Goal: Information Seeking & Learning: Learn about a topic

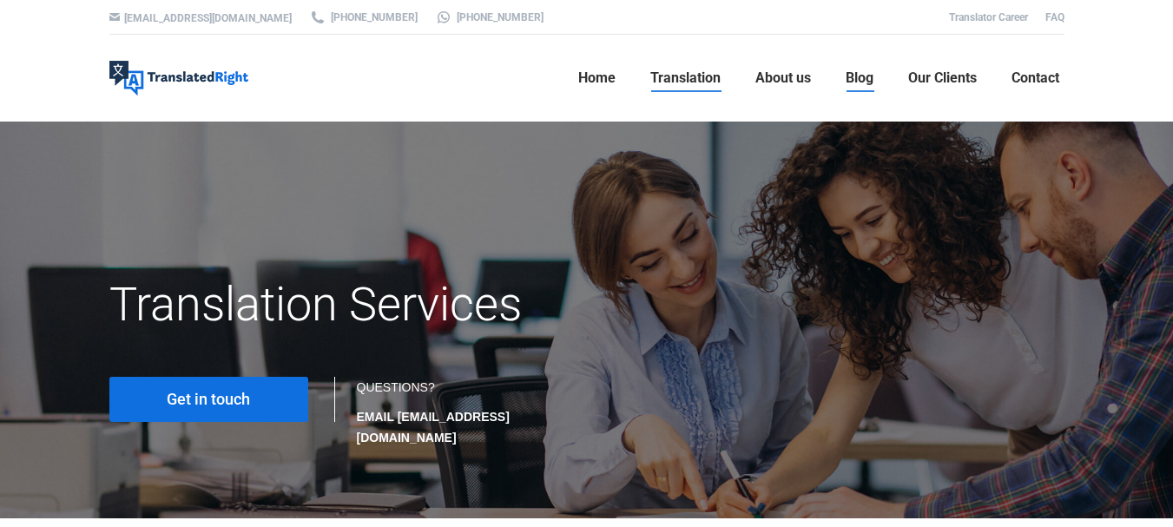
click at [846, 76] on span "Blog" at bounding box center [860, 77] width 28 height 17
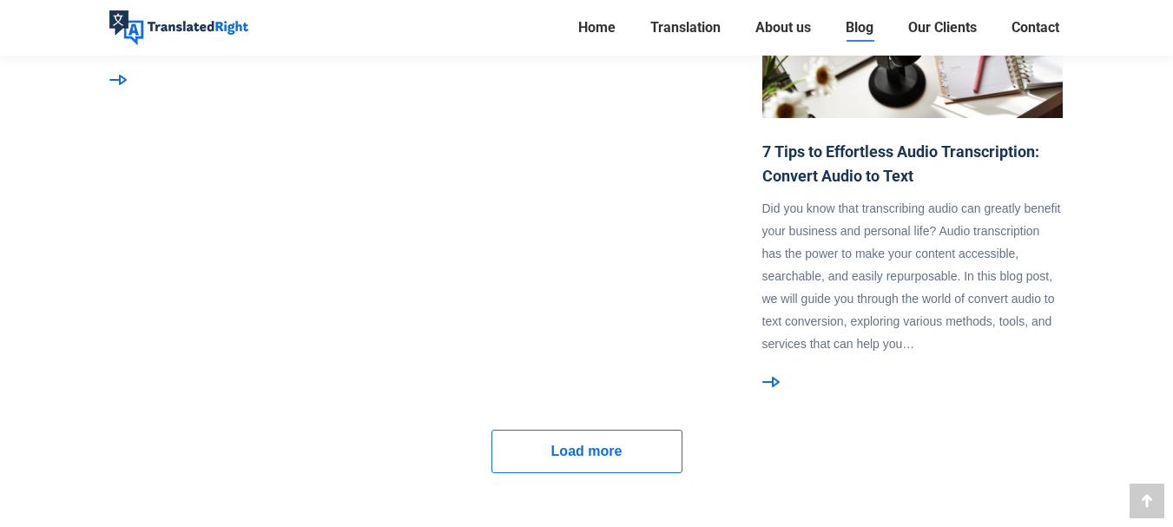
scroll to position [1736, 0]
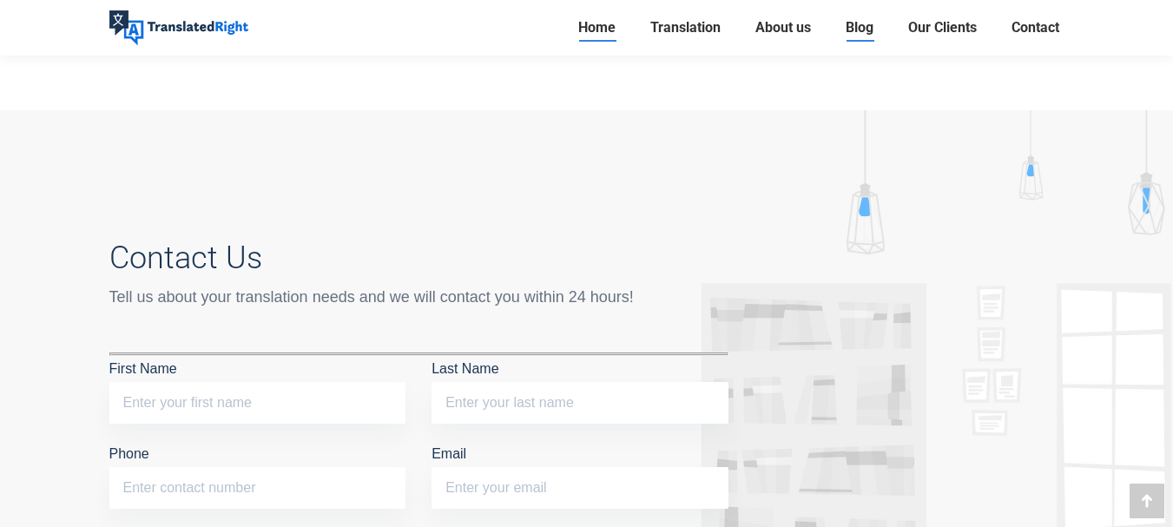
click at [588, 21] on span "Home" at bounding box center [596, 27] width 37 height 17
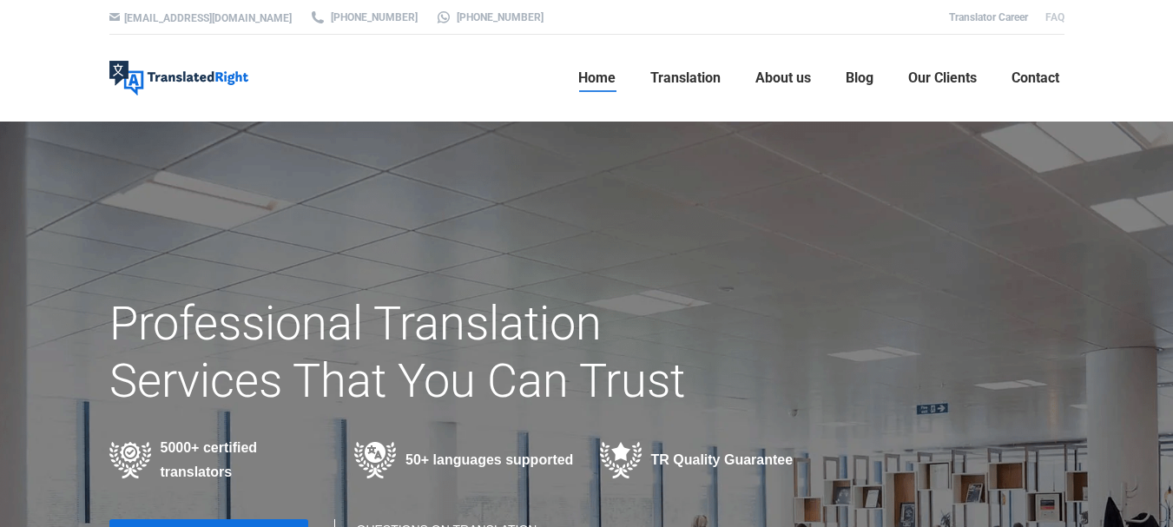
click at [1050, 17] on link "FAQ" at bounding box center [1054, 17] width 19 height 12
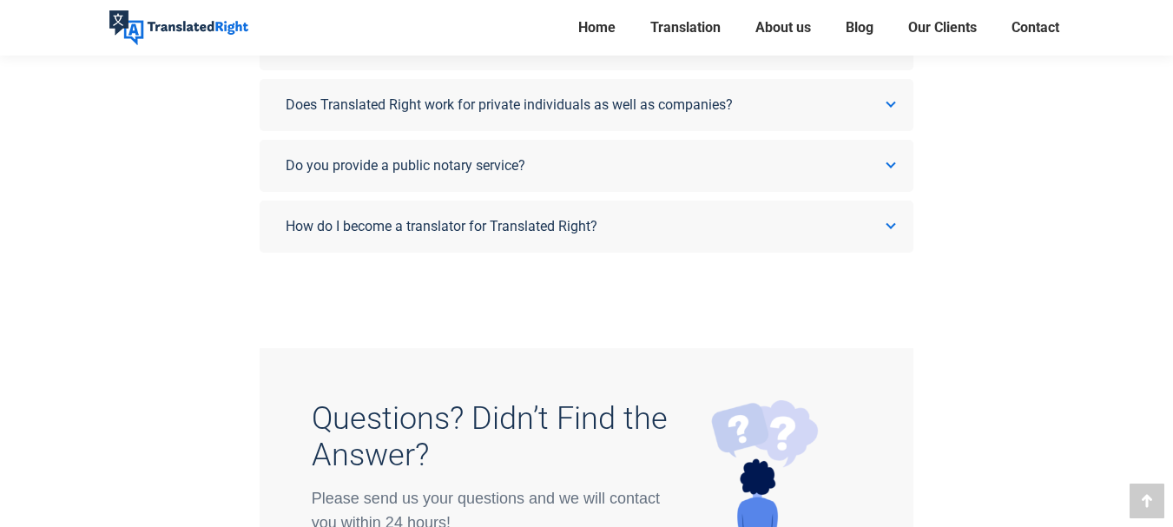
scroll to position [1356, 0]
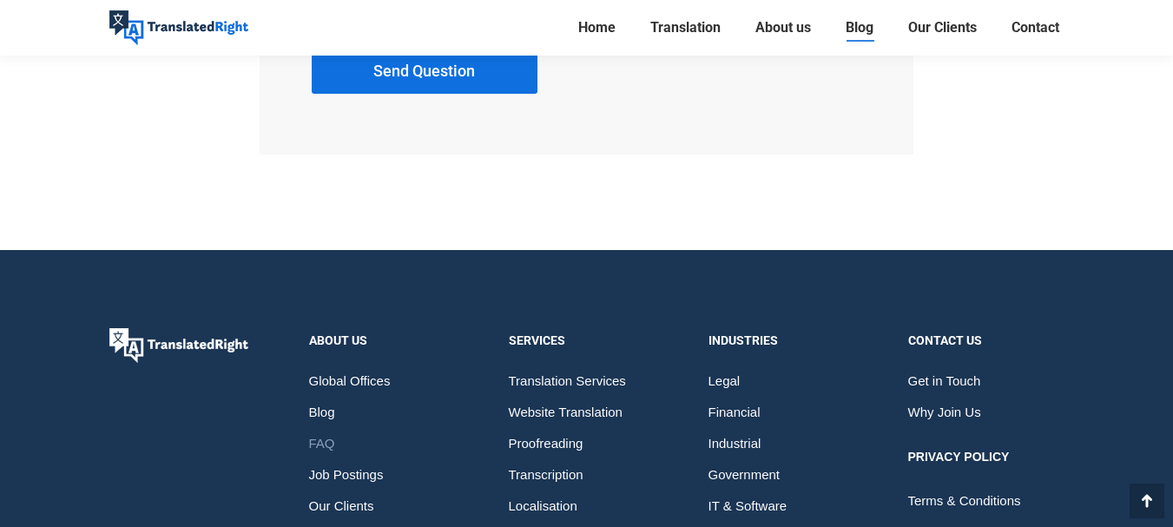
click at [859, 36] on span "Blog" at bounding box center [860, 27] width 28 height 17
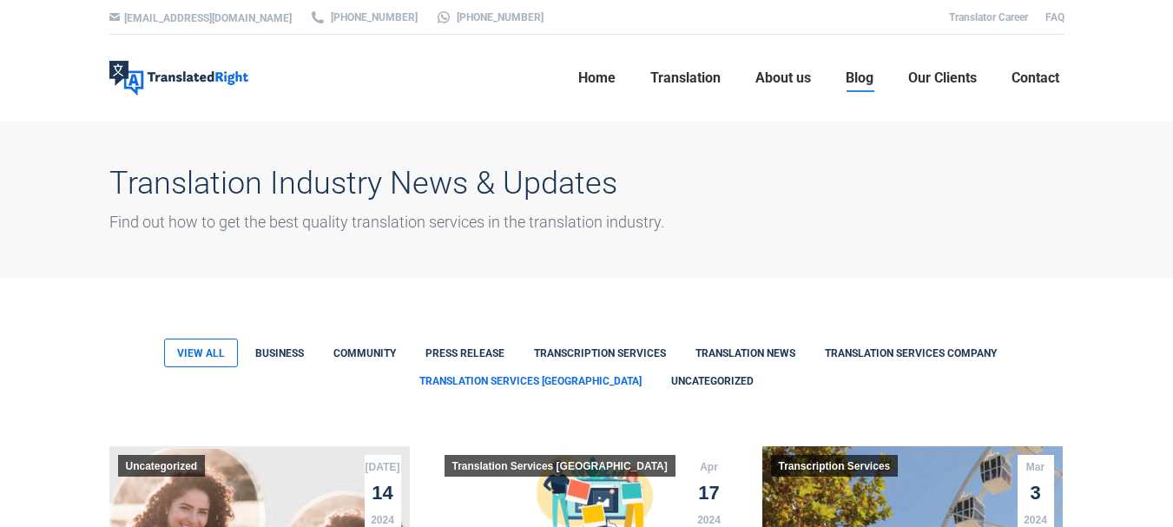
click at [534, 377] on link "Translation Services [GEOGRAPHIC_DATA]" at bounding box center [530, 380] width 247 height 27
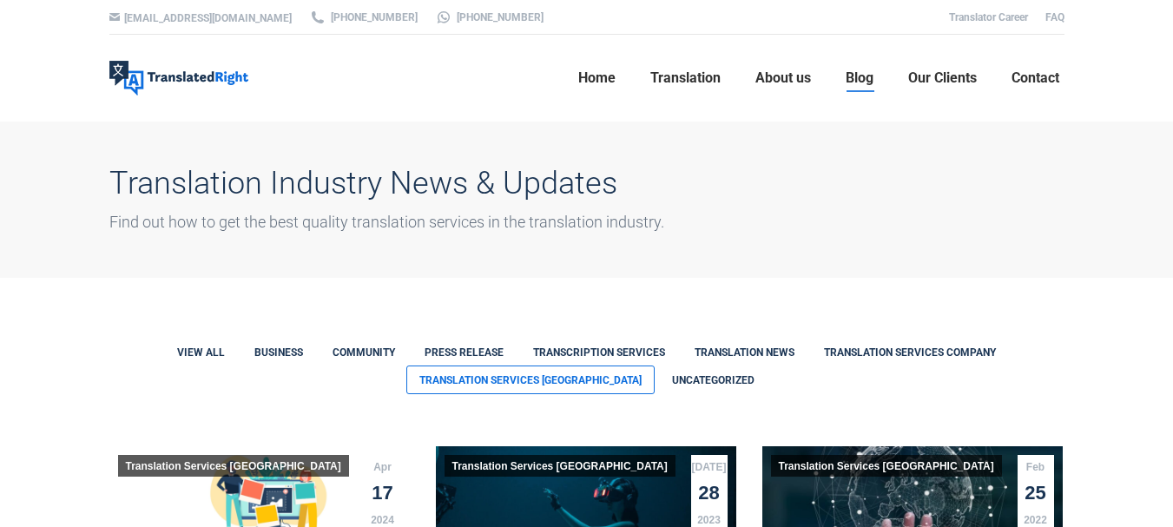
scroll to position [434, 0]
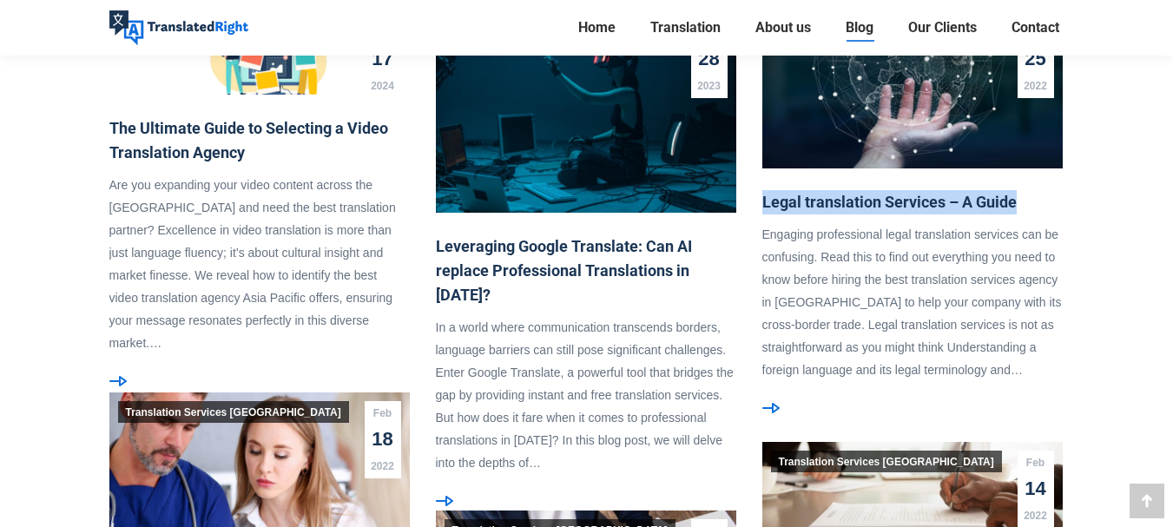
drag, startPoint x: 1024, startPoint y: 188, endPoint x: 757, endPoint y: 184, distance: 267.4
click at [757, 184] on div "Feb 25 2022 Translation Services Singapore Legal translation Services – A Guide…" at bounding box center [912, 218] width 326 height 431
copy link "Legal translation Services – A Guide"
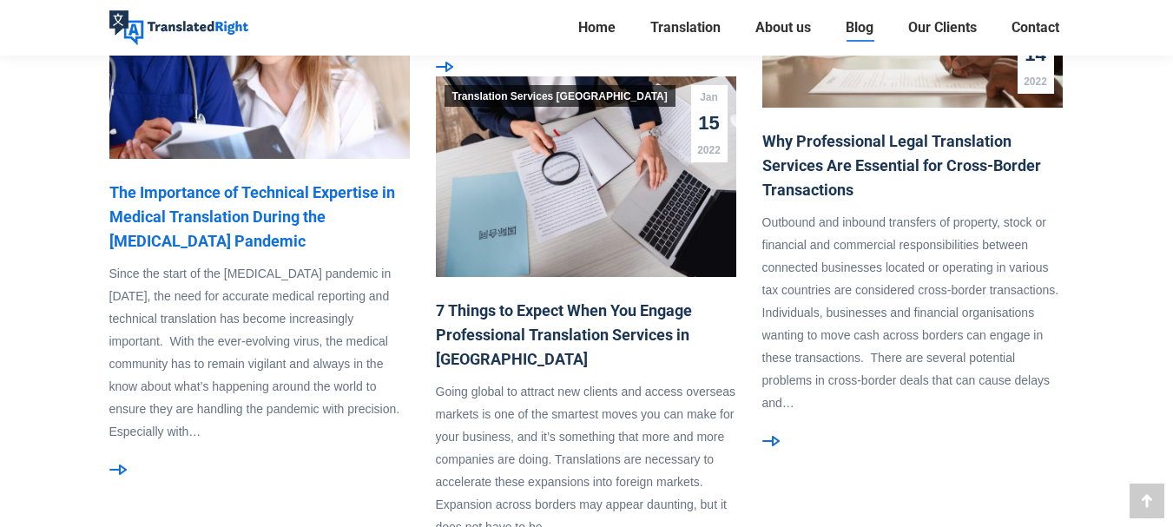
scroll to position [1302, 0]
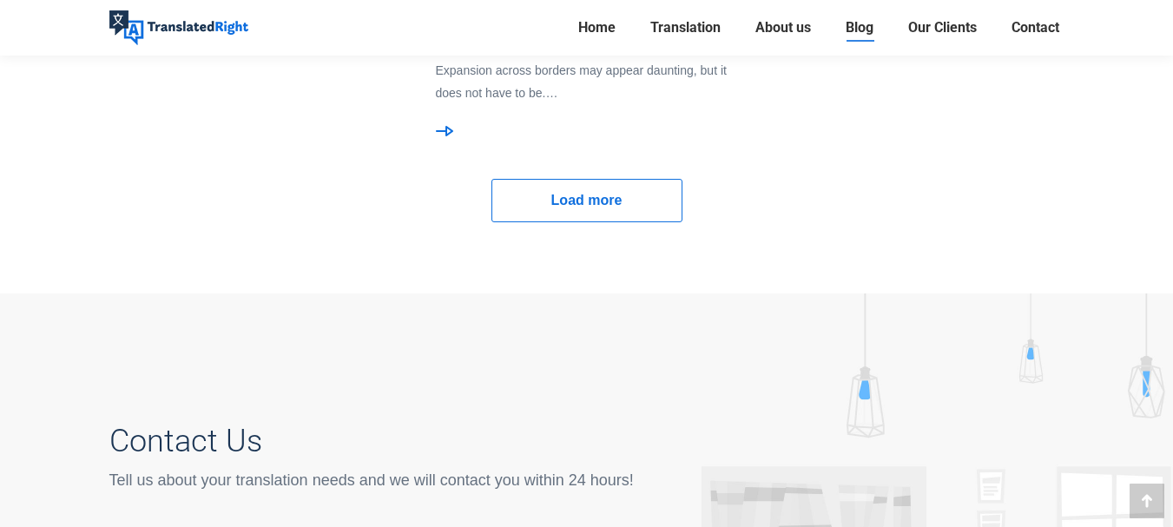
click at [608, 207] on span "Load more" at bounding box center [586, 200] width 71 height 23
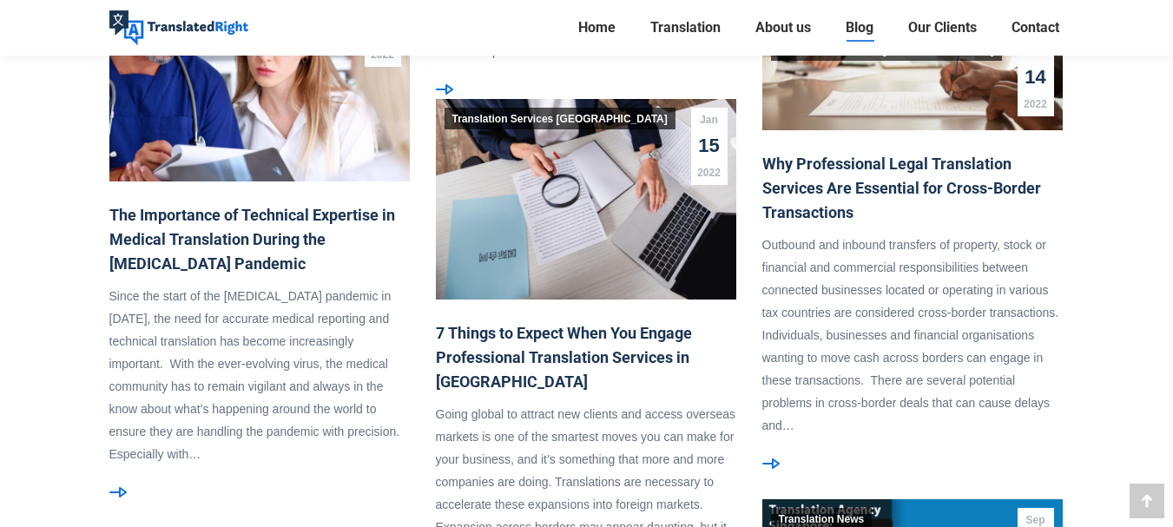
scroll to position [0, 0]
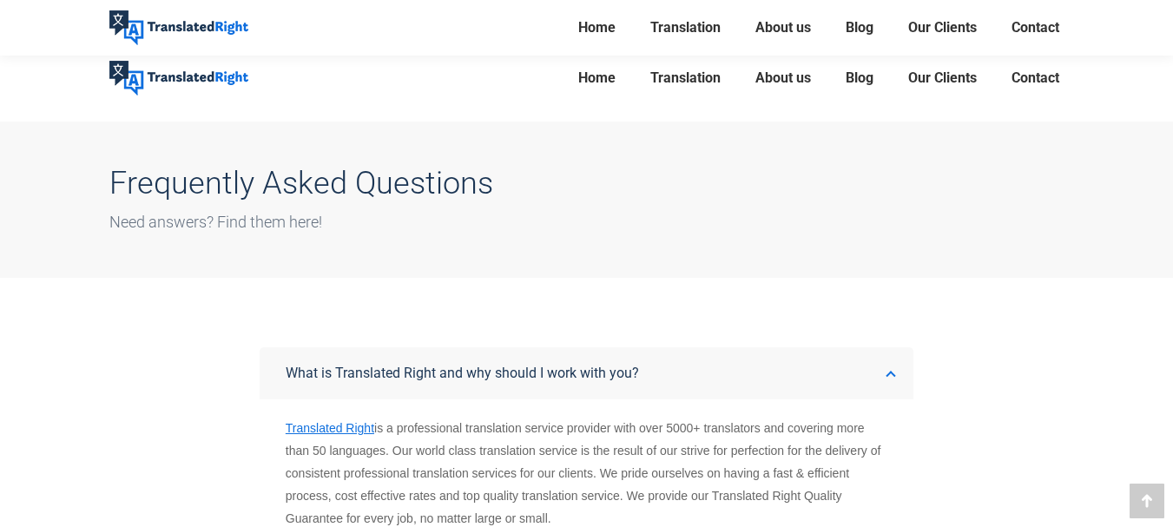
scroll to position [1817, 0]
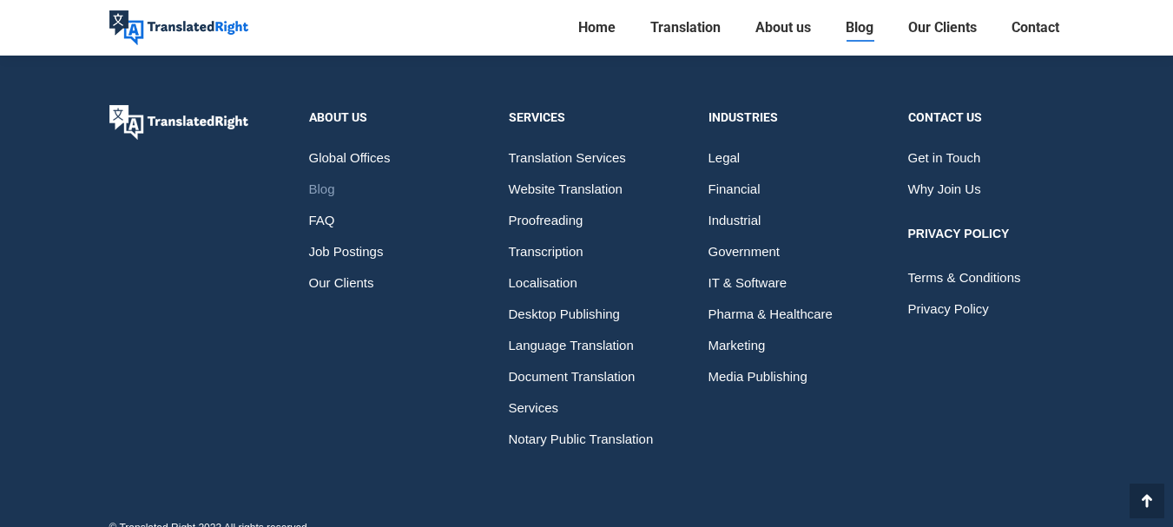
scroll to position [2801, 0]
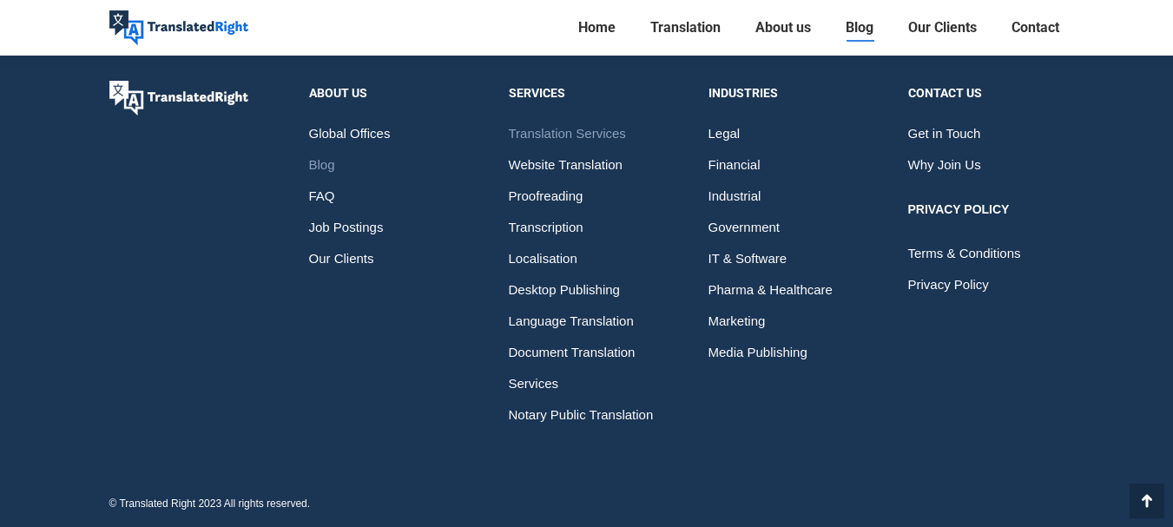
click at [588, 129] on span "Translation Services" at bounding box center [567, 133] width 117 height 31
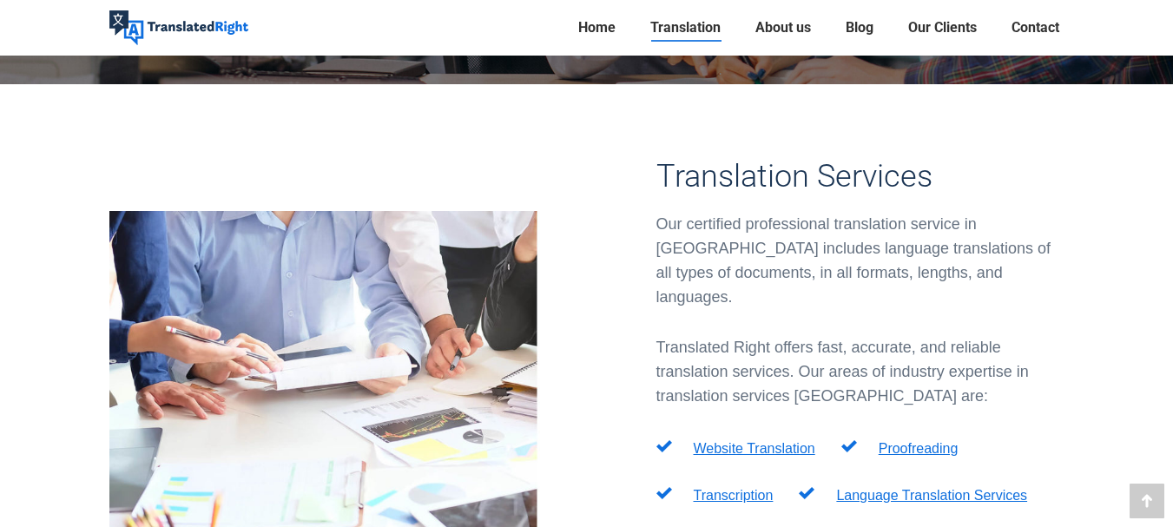
scroll to position [895, 0]
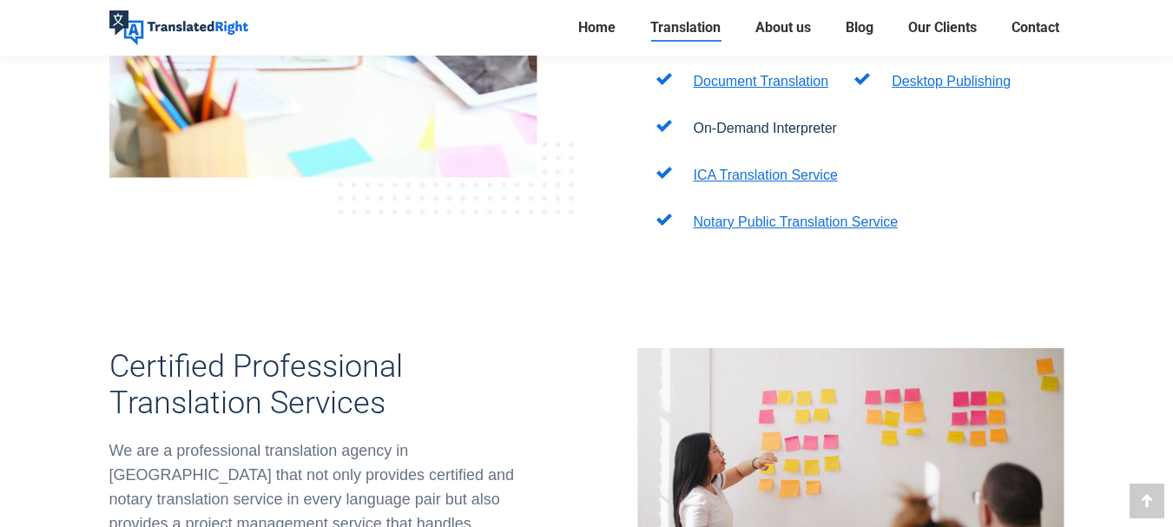
click at [742, 165] on p "ICA Translation Service" at bounding box center [766, 175] width 144 height 21
click at [747, 168] on link "ICA Translation Service" at bounding box center [766, 175] width 144 height 15
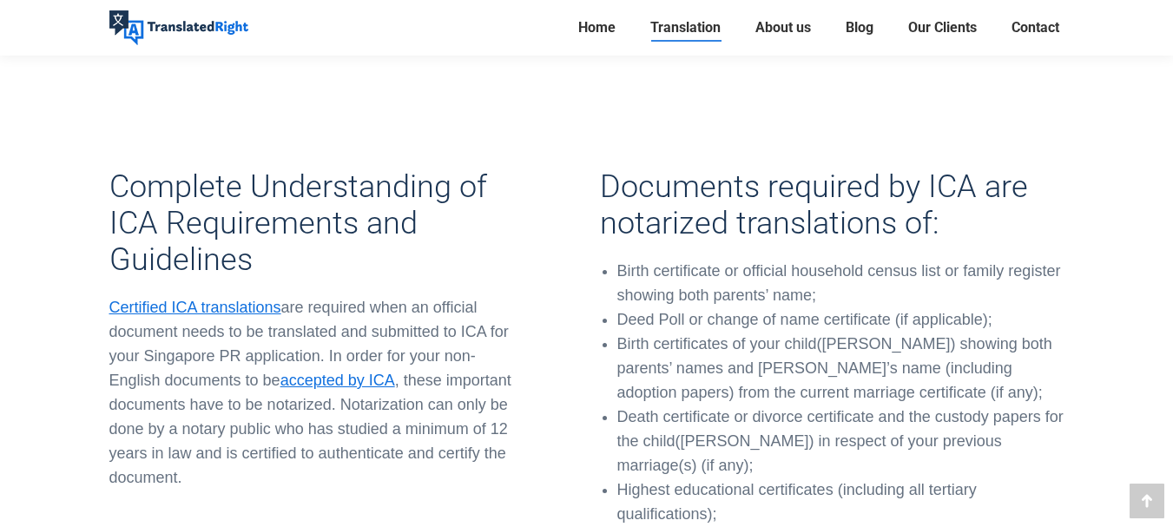
scroll to position [2014, 0]
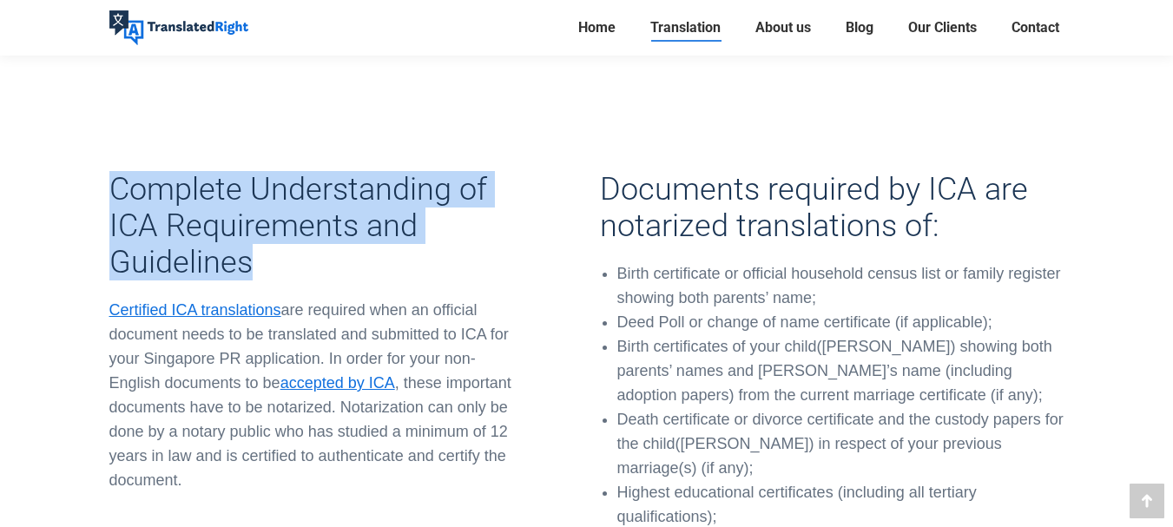
drag, startPoint x: 81, startPoint y: 135, endPoint x: 300, endPoint y: 247, distance: 246.2
copy h3 "Complete Understanding of ICA Requirements and Guidelines"
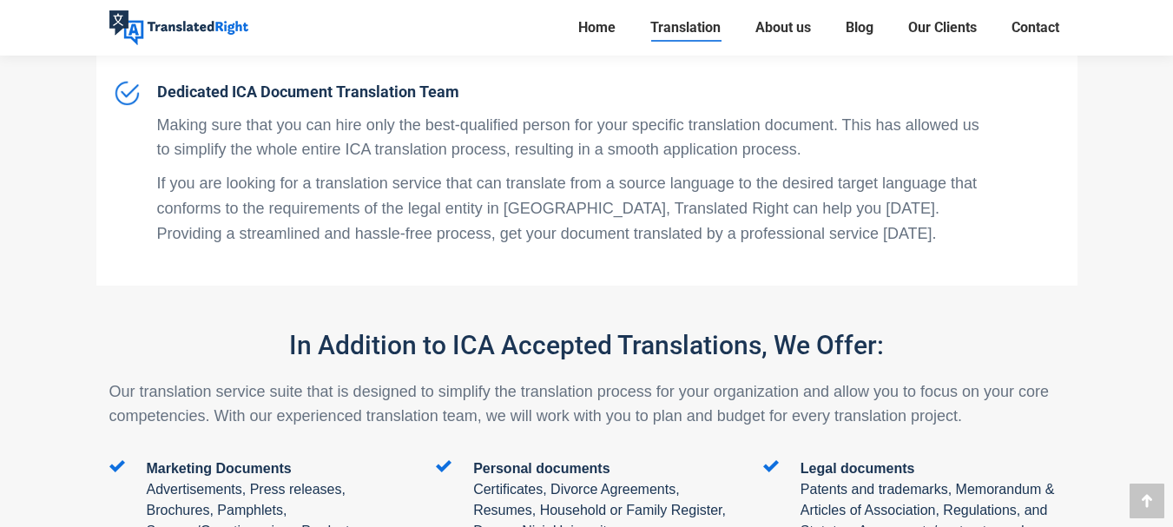
scroll to position [4185, 0]
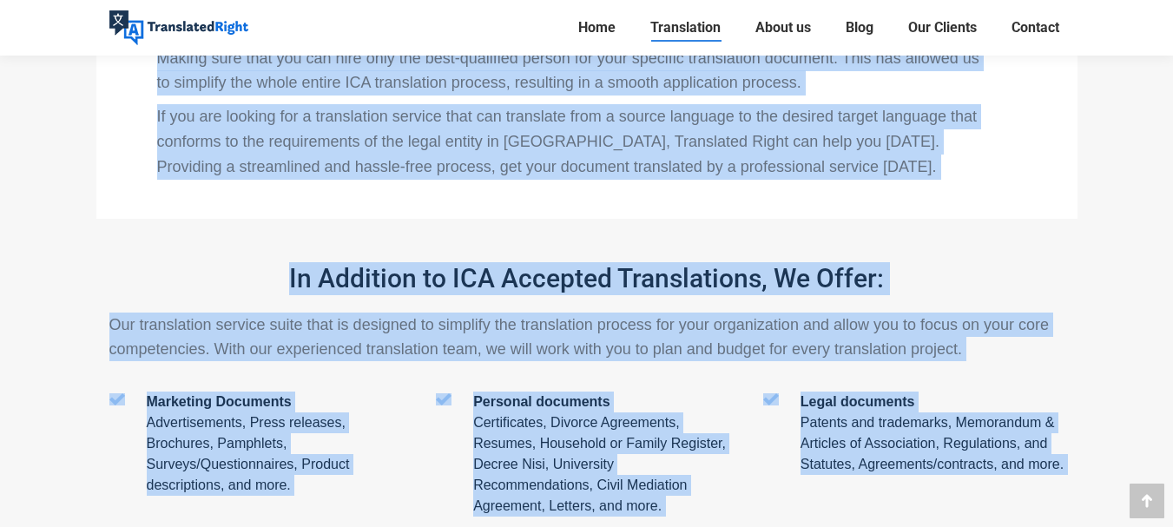
drag, startPoint x: 463, startPoint y: 475, endPoint x: 191, endPoint y: 528, distance: 276.9
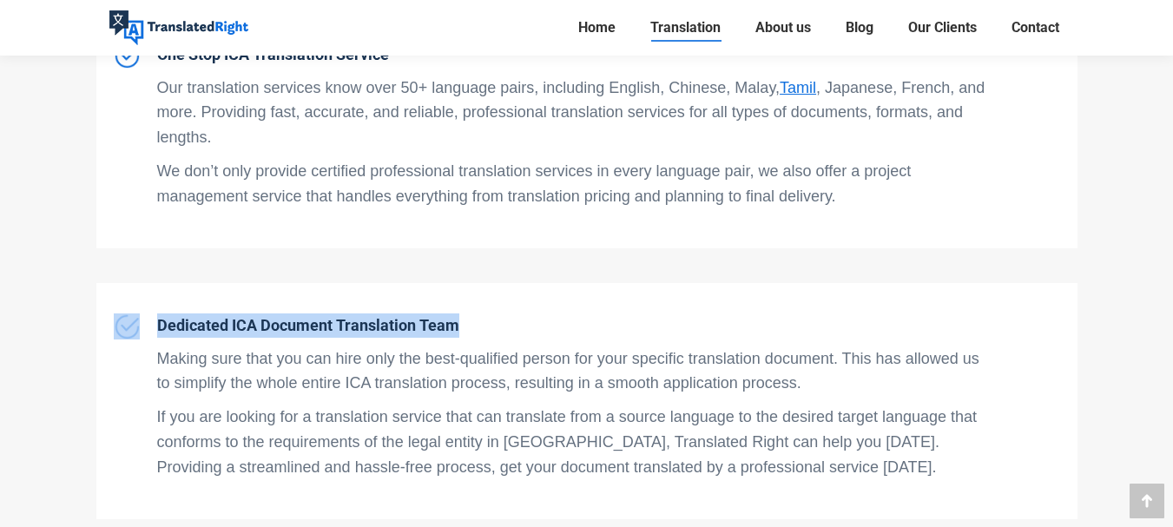
drag, startPoint x: 477, startPoint y: 274, endPoint x: 143, endPoint y: 283, distance: 333.5
click at [143, 313] on div "Dedicated ICA Document Translation Team Making sure that you can hire only the …" at bounding box center [552, 400] width 877 height 175
copy div "Dedicated ICA Document Translation Team"
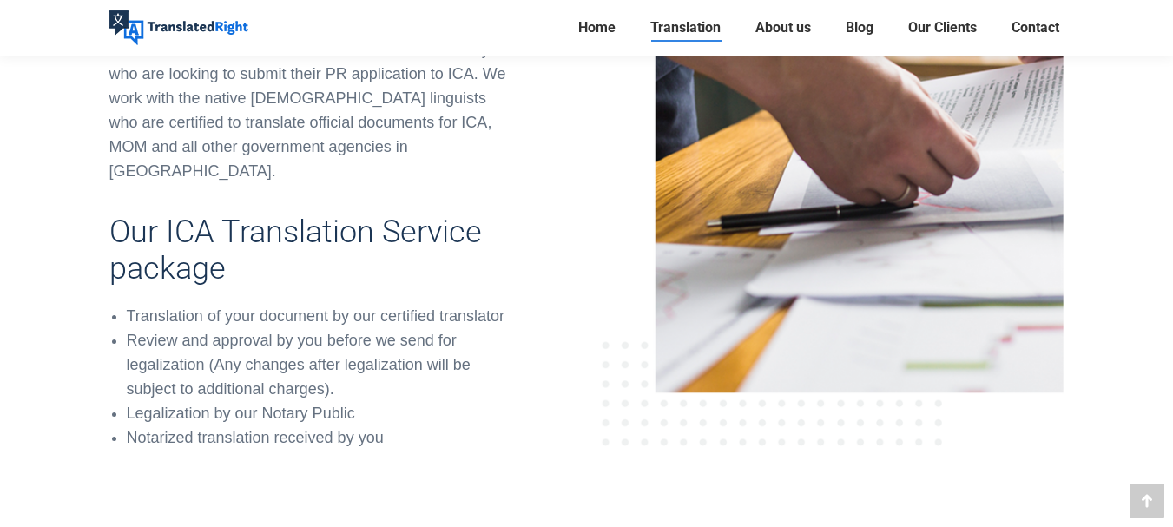
scroll to position [478, 0]
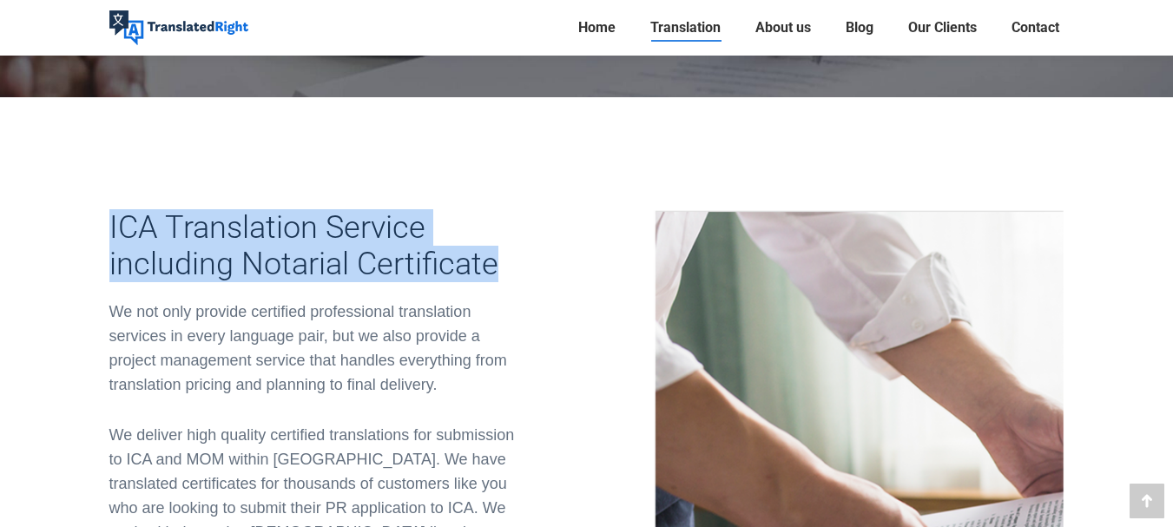
drag, startPoint x: 110, startPoint y: 199, endPoint x: 570, endPoint y: 270, distance: 465.6
copy h3 "ICA Translation Service including Notarial Certificate"
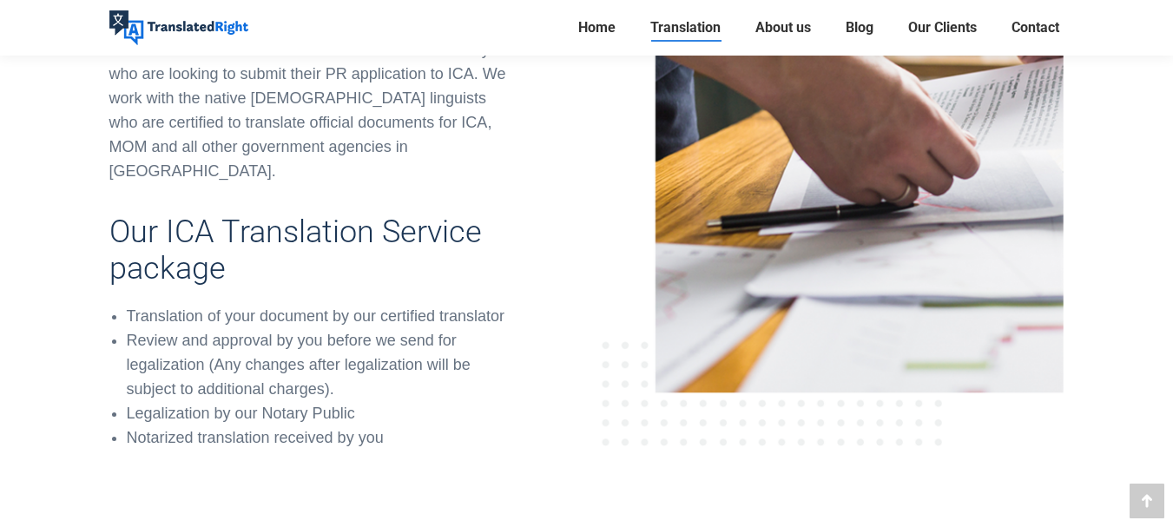
scroll to position [1347, 0]
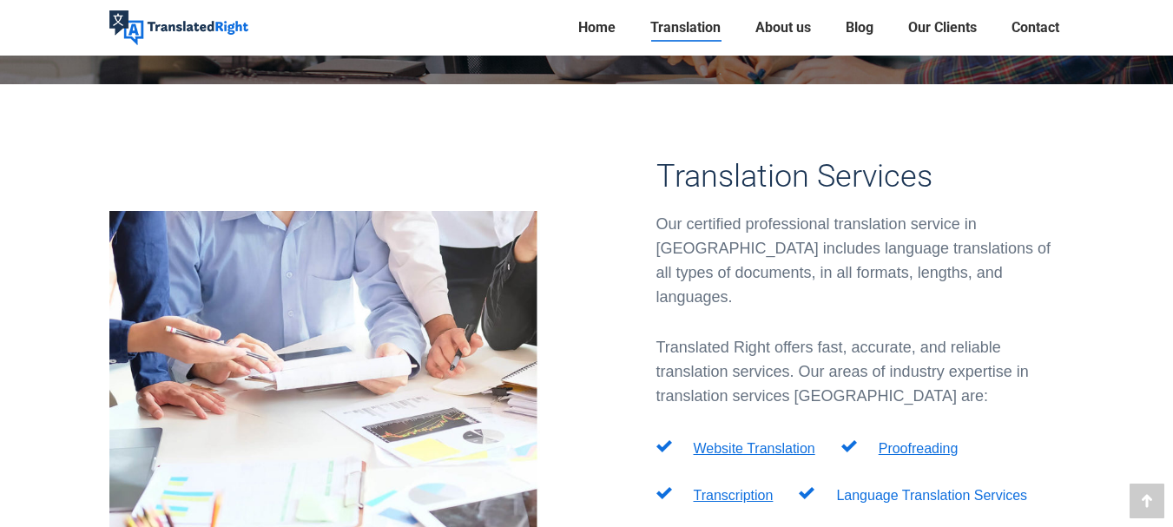
scroll to position [868, 0]
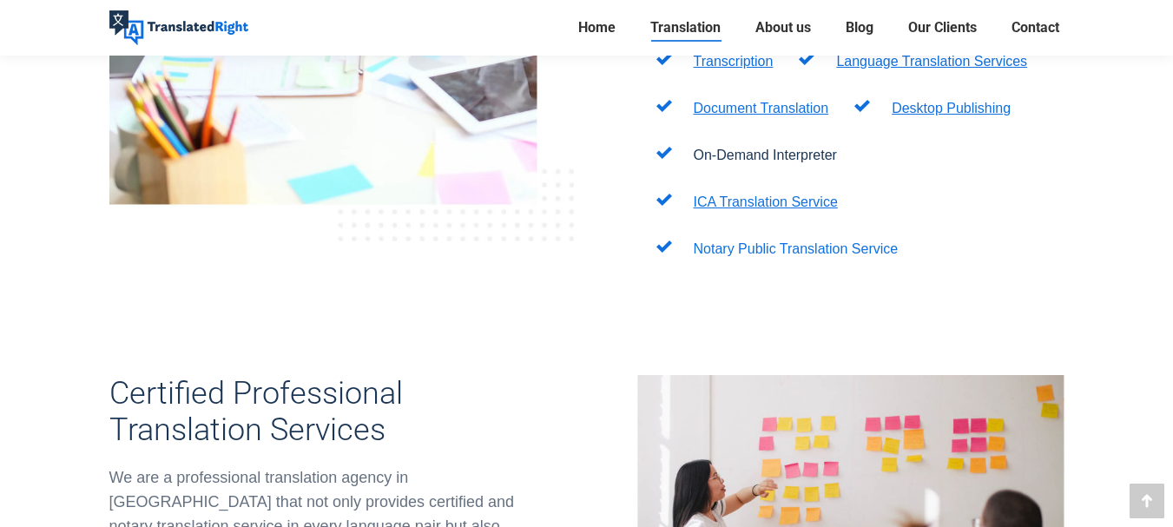
click at [756, 241] on link "Notary Public Translation Service" at bounding box center [796, 248] width 205 height 15
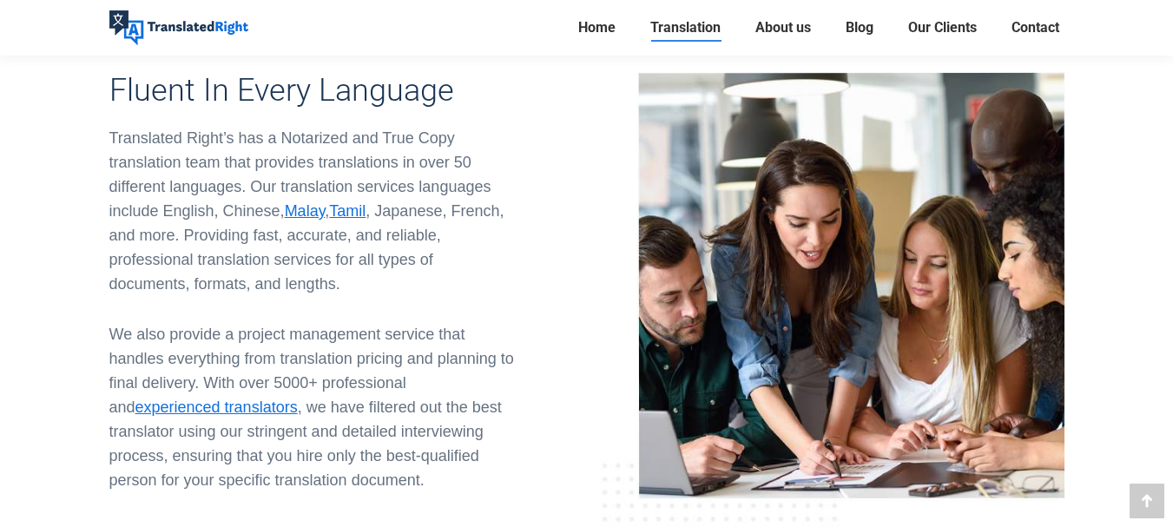
scroll to position [3039, 0]
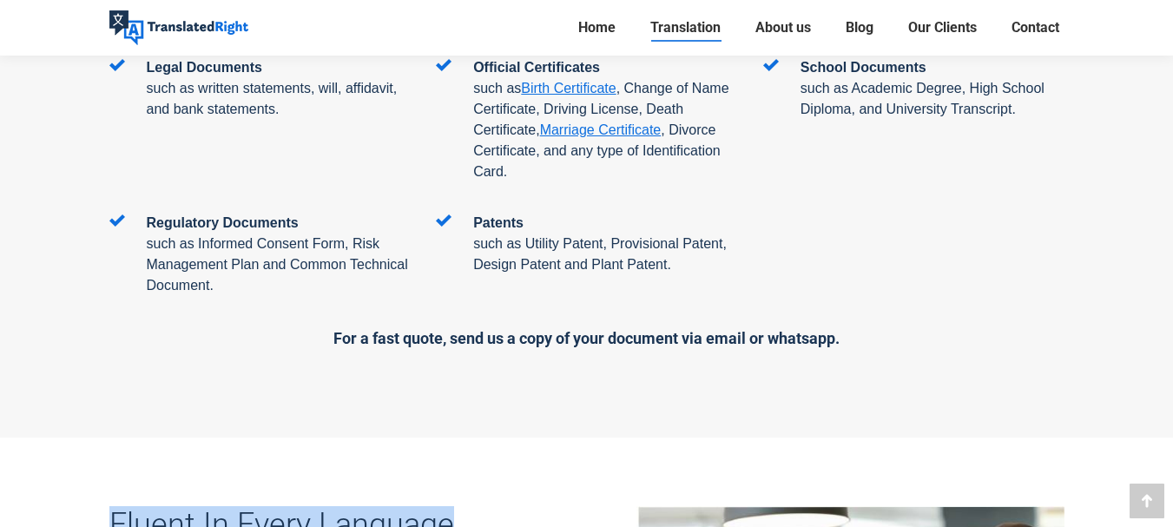
drag, startPoint x: 462, startPoint y: 423, endPoint x: 104, endPoint y: 385, distance: 359.7
copy h3 "Fluent In Every Language"
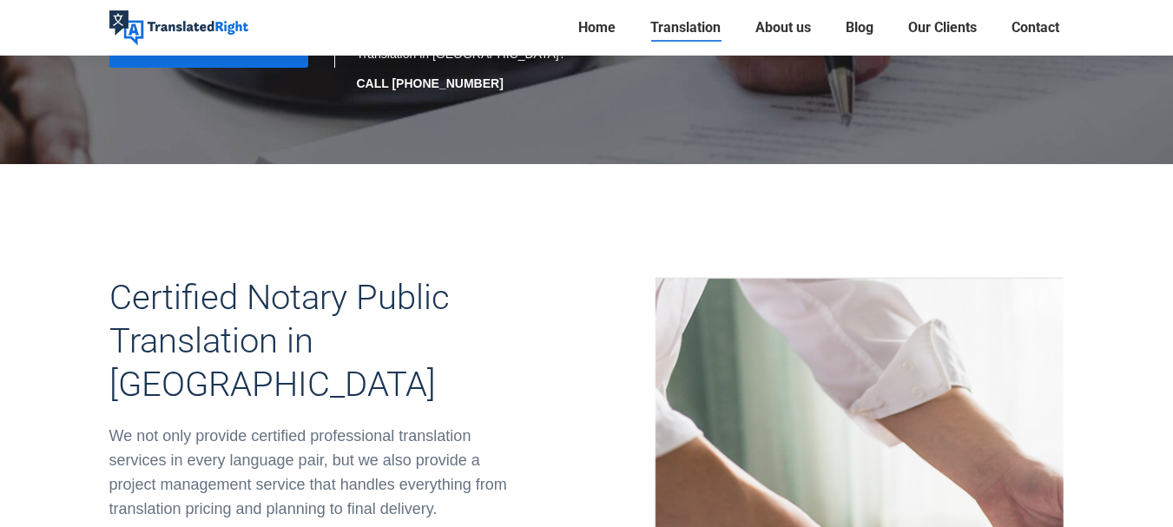
scroll to position [0, 0]
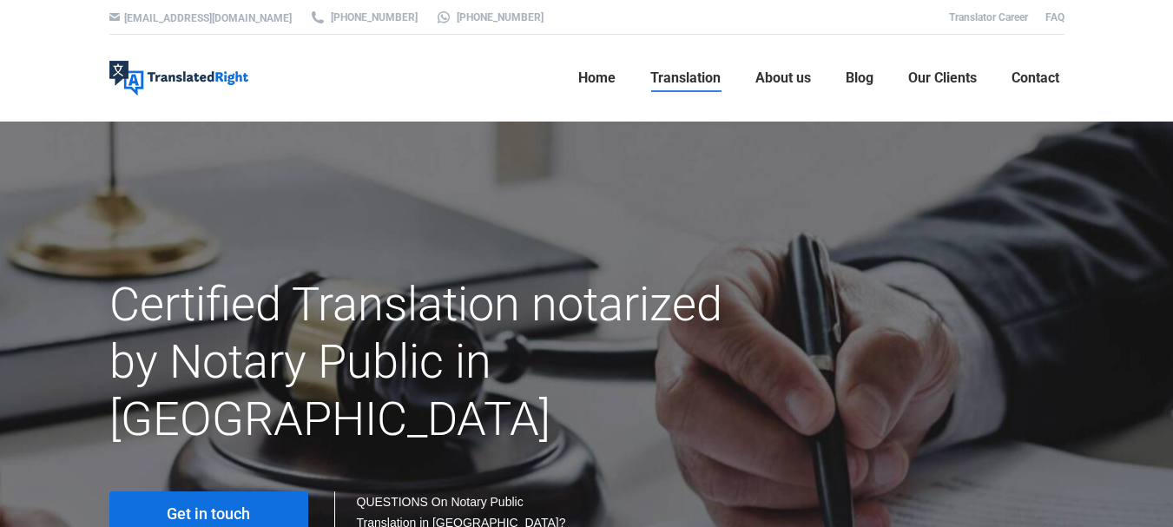
drag, startPoint x: 0, startPoint y: 57, endPoint x: 223, endPoint y: 118, distance: 231.3
click at [130, 112] on div "hello@translatedright.com +65 6977 9646 +65 8725 9055 Translator Career FAQ Tra…" at bounding box center [586, 61] width 1173 height 122
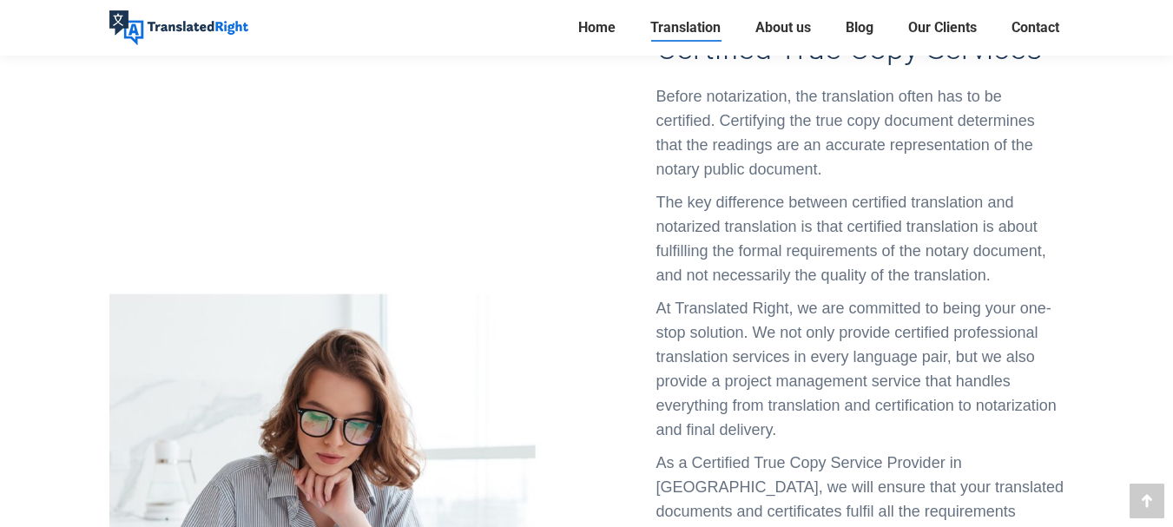
scroll to position [1302, 0]
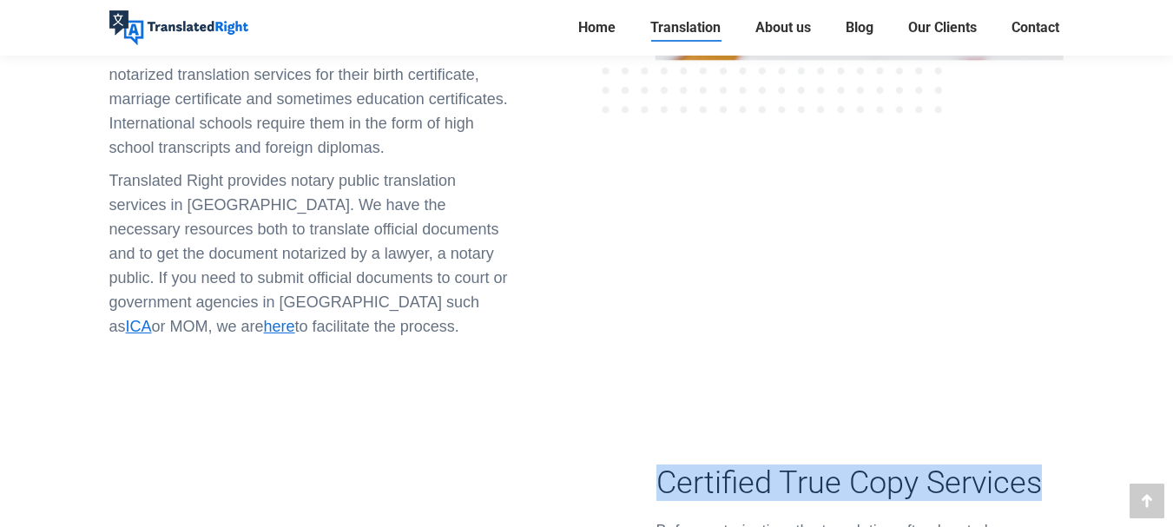
drag, startPoint x: 632, startPoint y: 371, endPoint x: 1059, endPoint y: 381, distance: 427.3
copy h3 "Certified True Copy Services"
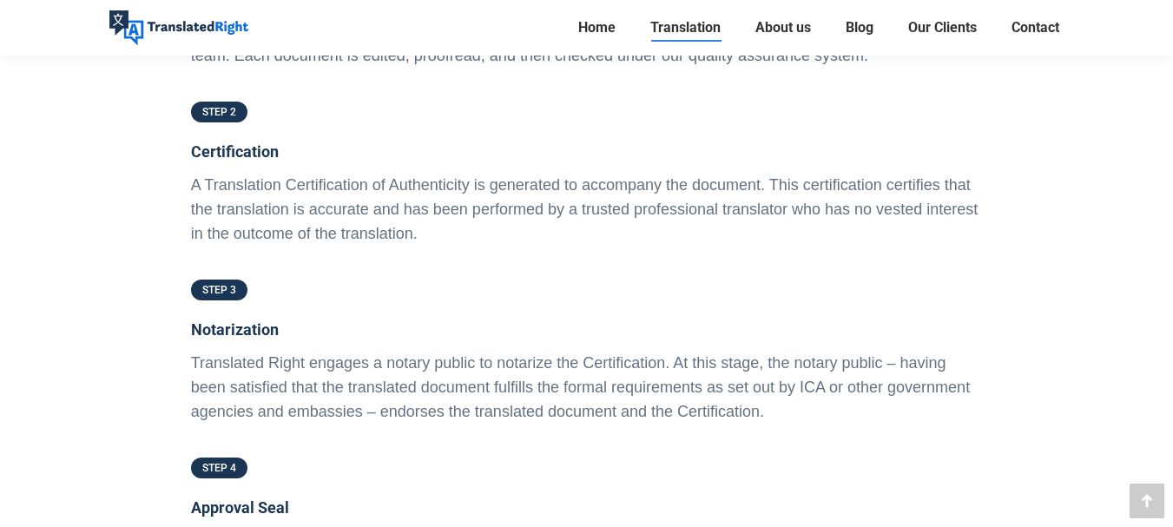
scroll to position [3907, 0]
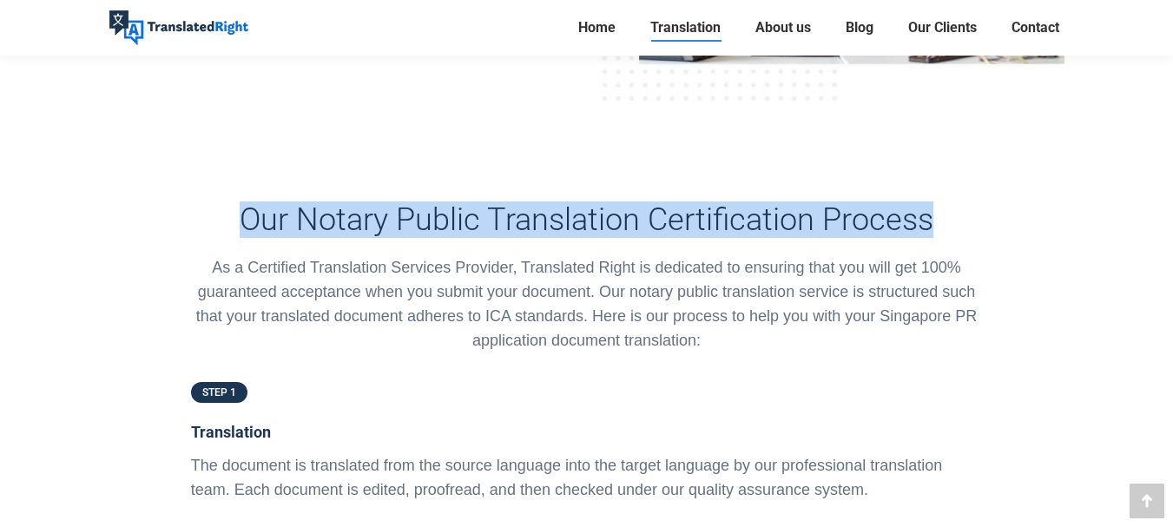
drag, startPoint x: 233, startPoint y: 119, endPoint x: 949, endPoint y: 116, distance: 716.3
click at [949, 201] on h3 "Our Notary Public Translation Certification Process" at bounding box center [587, 219] width 792 height 36
copy h3 "Our Notary Public Translation Certification Process"
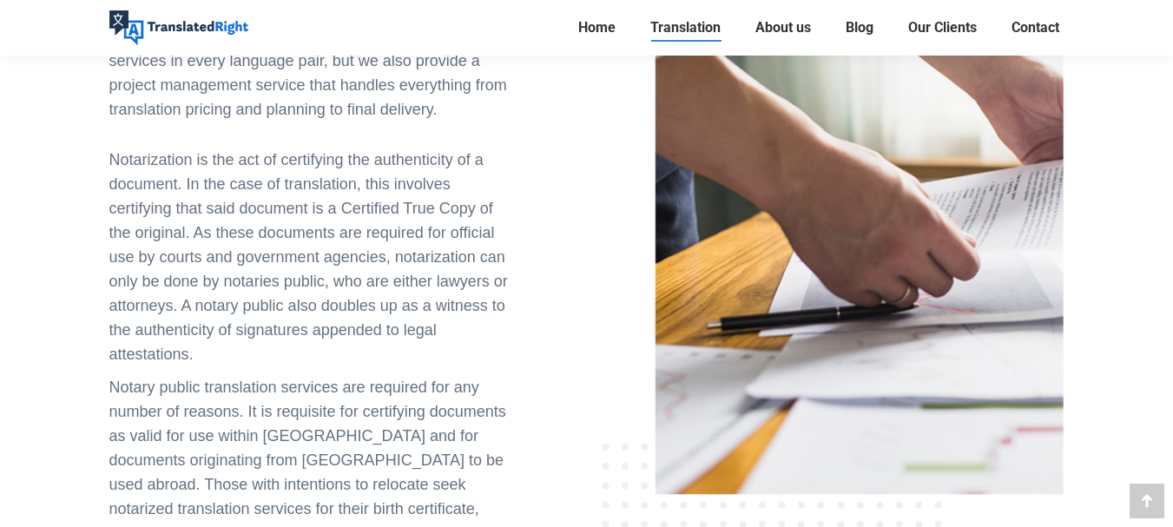
scroll to position [434, 0]
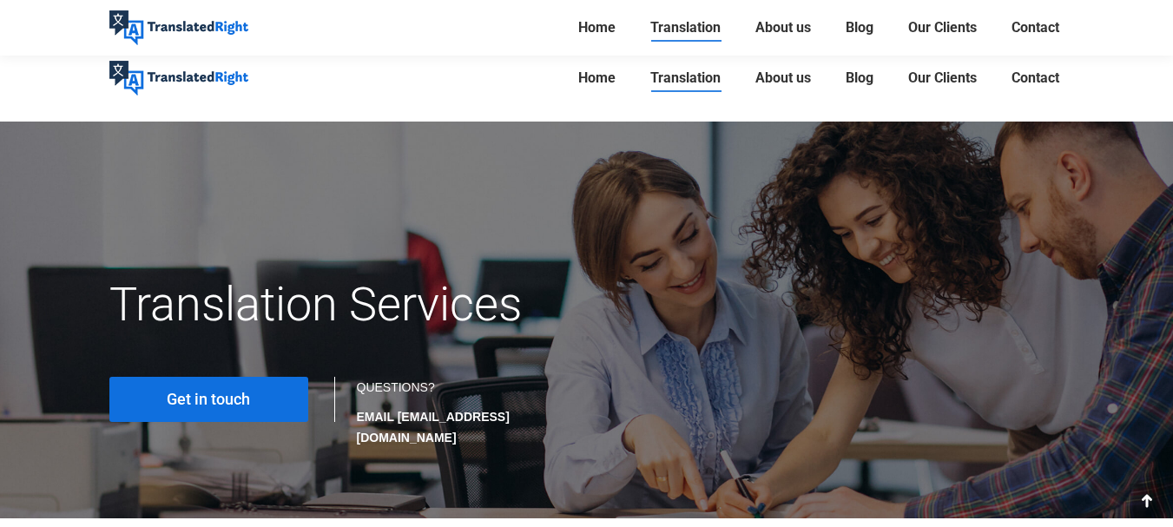
scroll to position [868, 0]
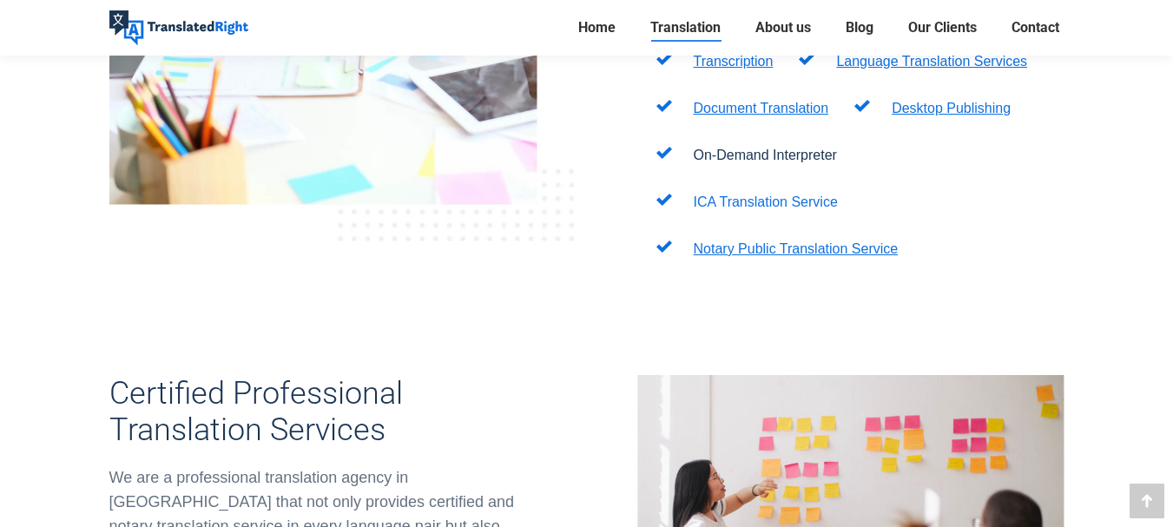
click at [741, 194] on link "ICA Translation Service" at bounding box center [766, 201] width 144 height 15
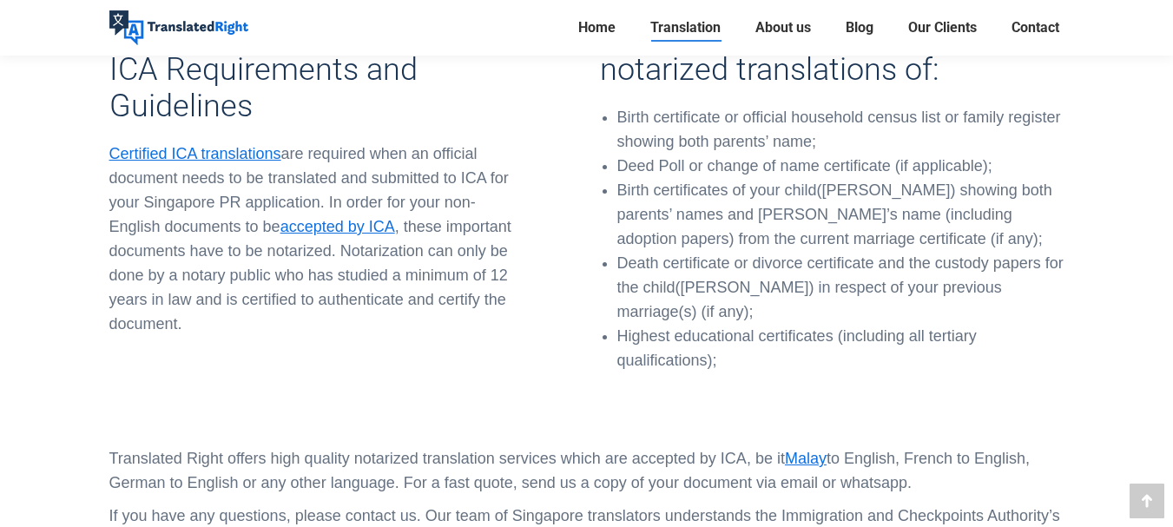
scroll to position [1736, 0]
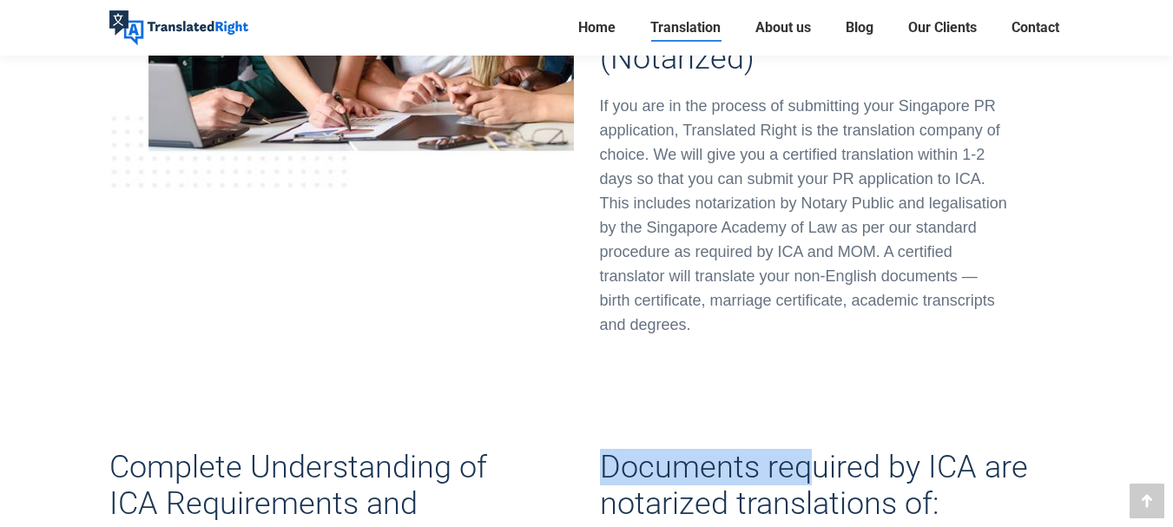
drag, startPoint x: 596, startPoint y: 425, endPoint x: 813, endPoint y: 460, distance: 219.0
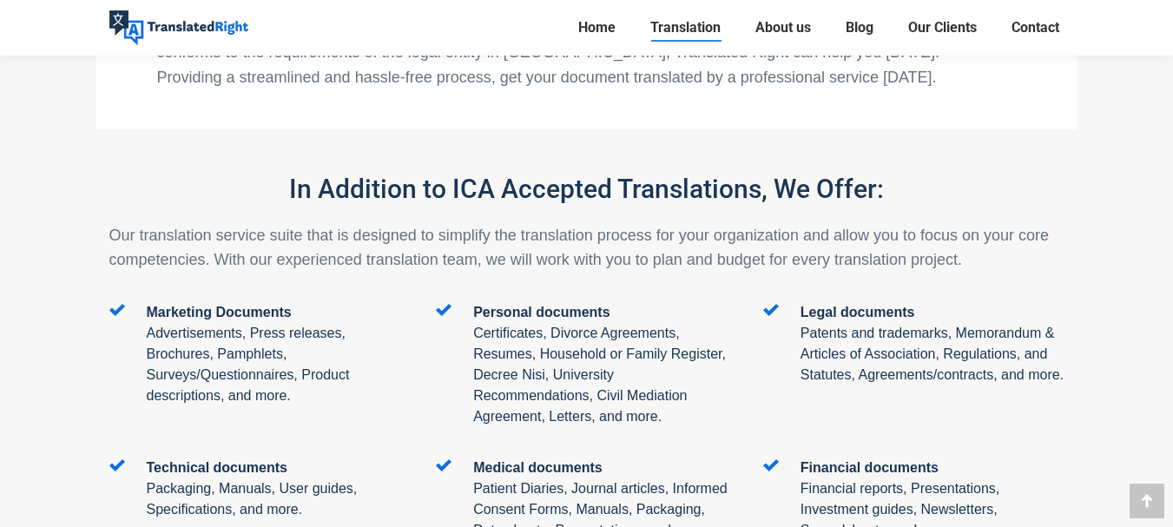
scroll to position [5209, 0]
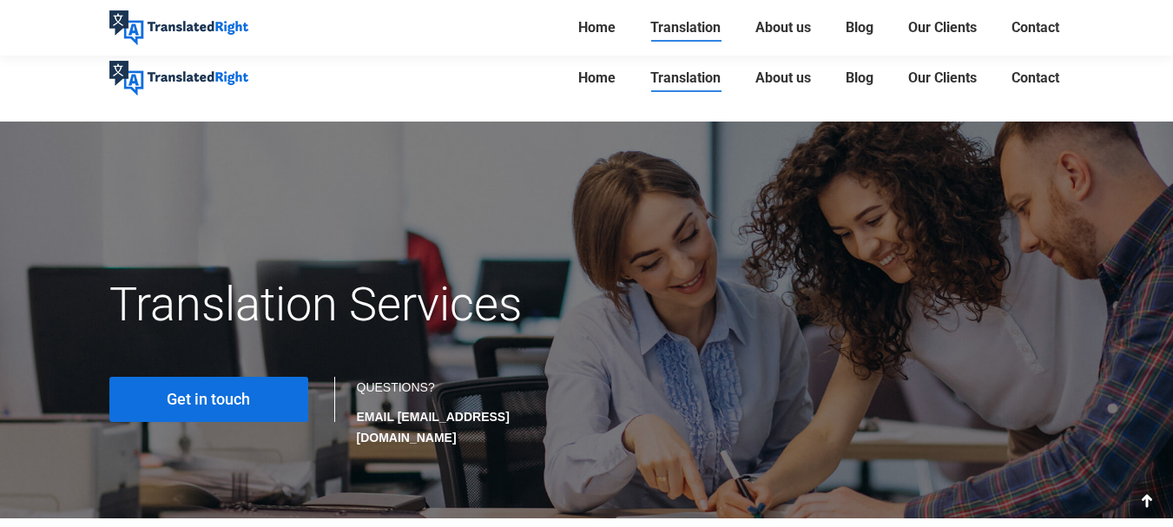
scroll to position [868, 0]
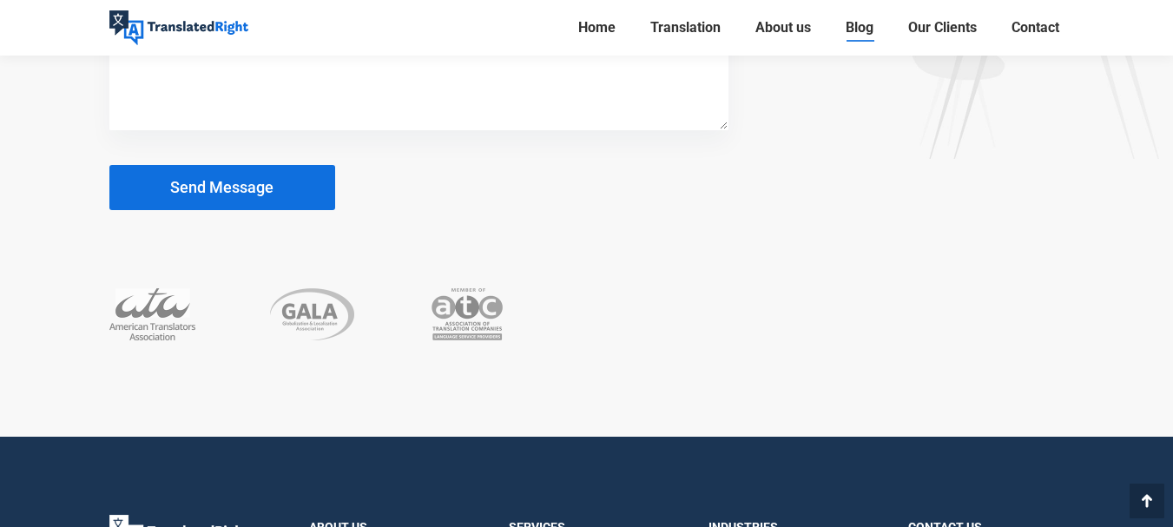
scroll to position [2801, 0]
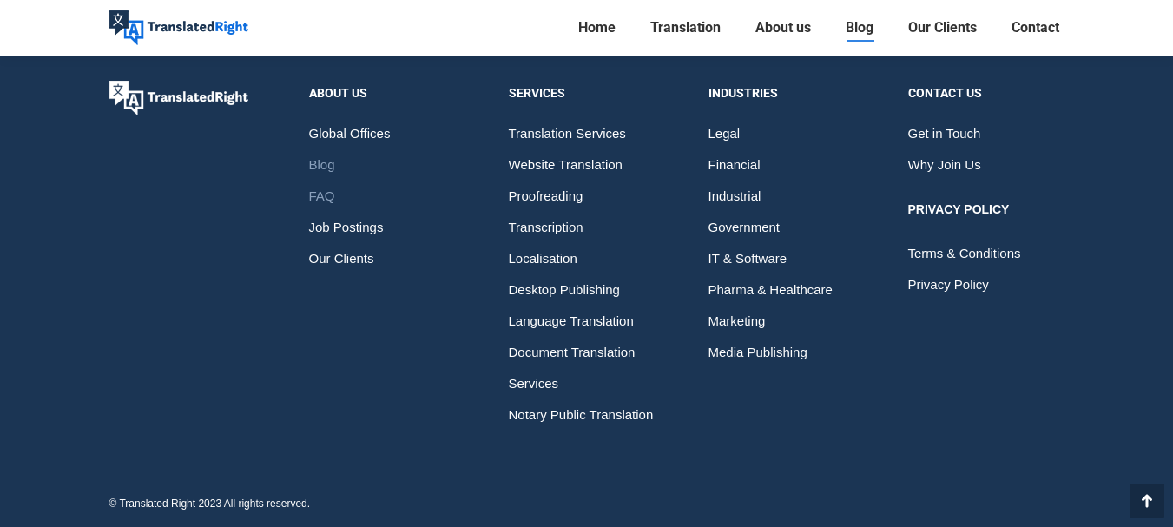
click at [322, 198] on span "FAQ" at bounding box center [322, 196] width 26 height 31
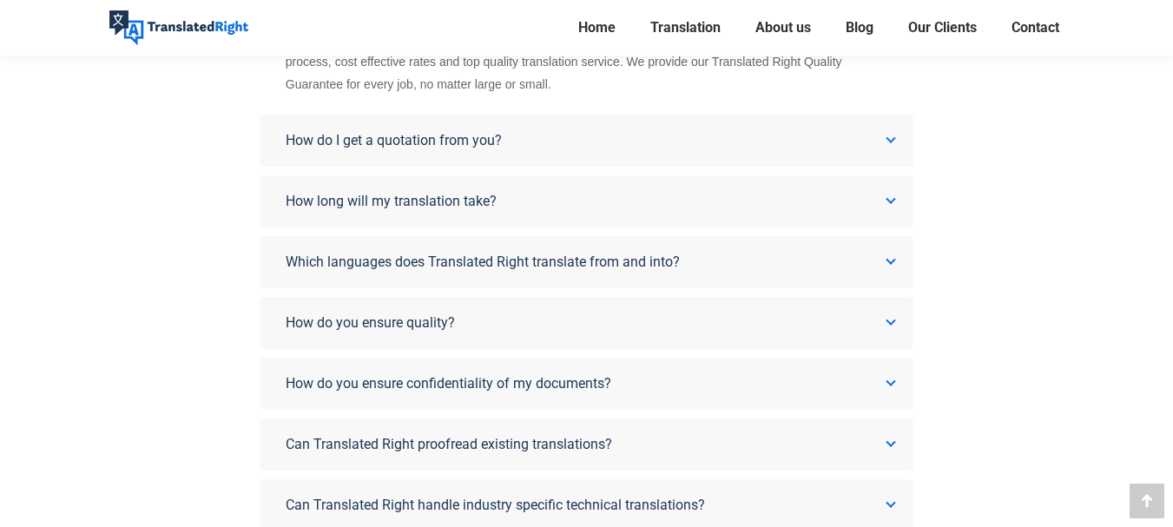
scroll to position [868, 0]
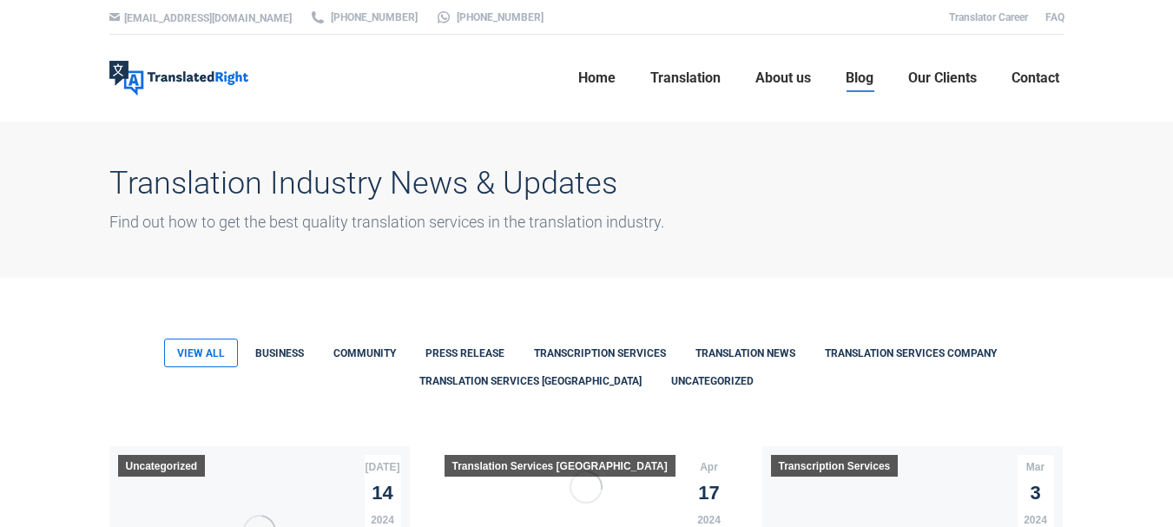
scroll to position [2801, 0]
